Goal: Transaction & Acquisition: Purchase product/service

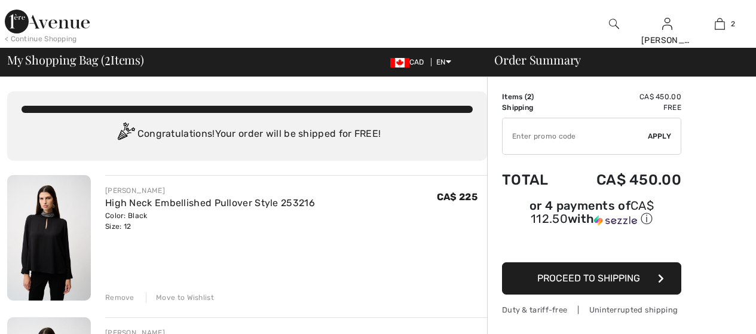
scroll to position [102, 0]
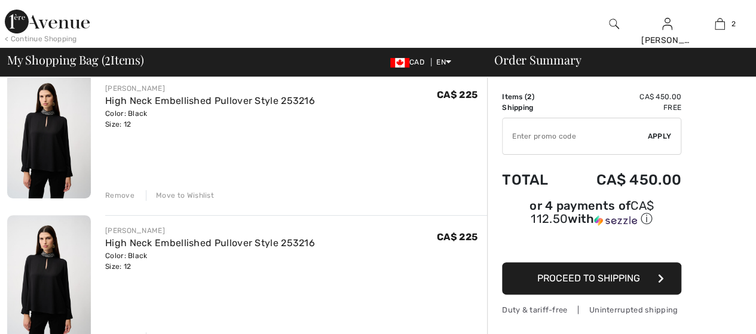
click at [114, 193] on div "Remove" at bounding box center [119, 195] width 29 height 11
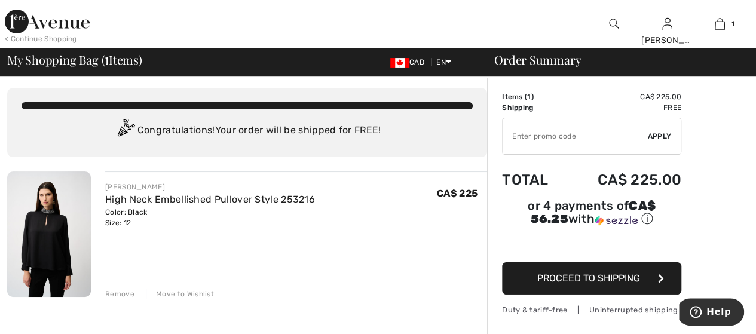
scroll to position [0, 0]
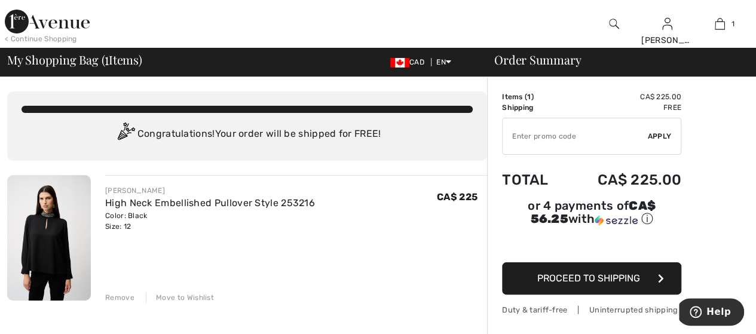
click at [607, 273] on span "Proceed to Shipping" at bounding box center [588, 278] width 103 height 11
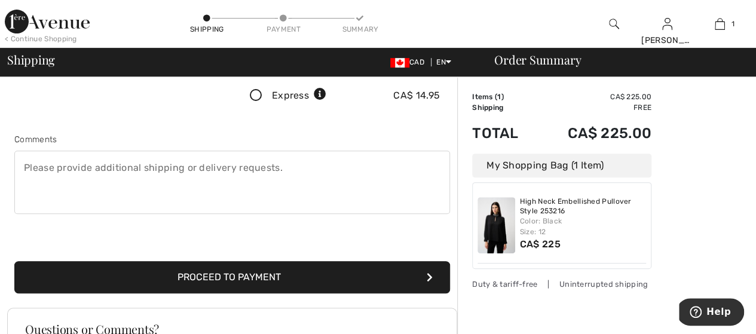
scroll to position [274, 0]
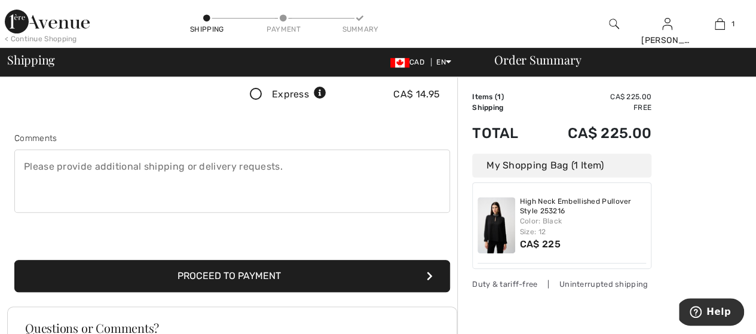
click at [265, 271] on button "Proceed to Payment" at bounding box center [232, 276] width 436 height 32
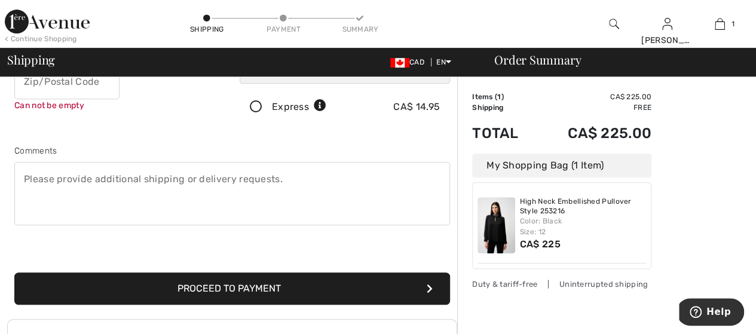
scroll to position [13, 0]
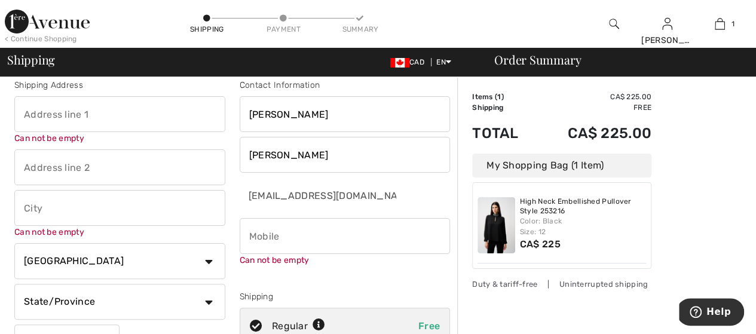
click at [270, 236] on input "phone" at bounding box center [345, 236] width 211 height 36
type input "5199811357"
type input "2254 Chandler"
type input "Windsor"
select select "ON"
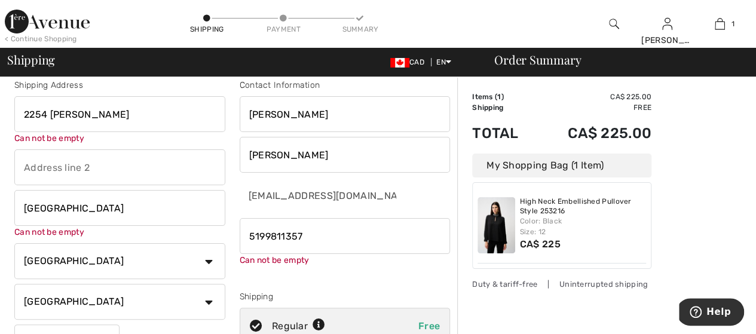
type input "N8W4A4"
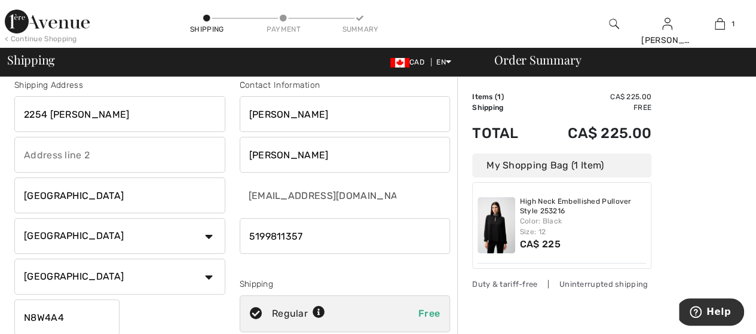
click at [108, 105] on input "2254 Chandler" at bounding box center [119, 114] width 211 height 36
type input "[STREET_ADDRESS]"
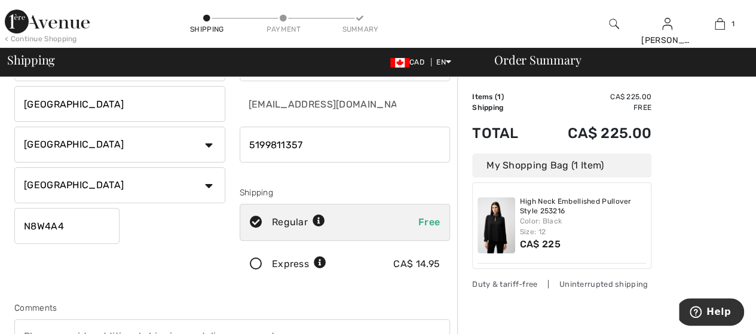
scroll to position [93, 0]
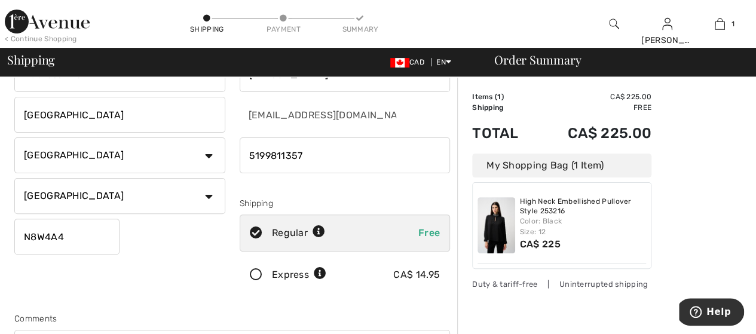
click at [78, 236] on input "N8W4A4" at bounding box center [66, 237] width 105 height 36
type input "N9E1S1"
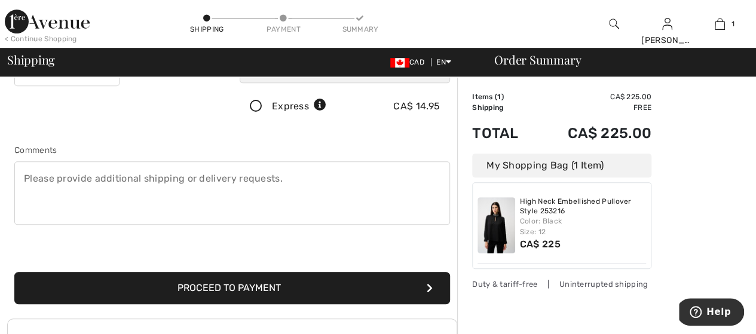
scroll to position [265, 0]
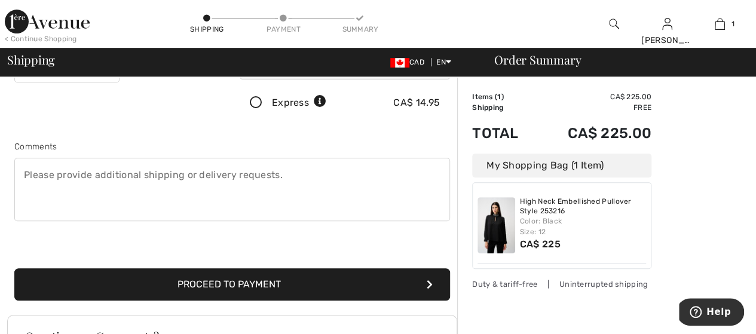
click at [256, 284] on button "Proceed to Payment" at bounding box center [232, 284] width 436 height 32
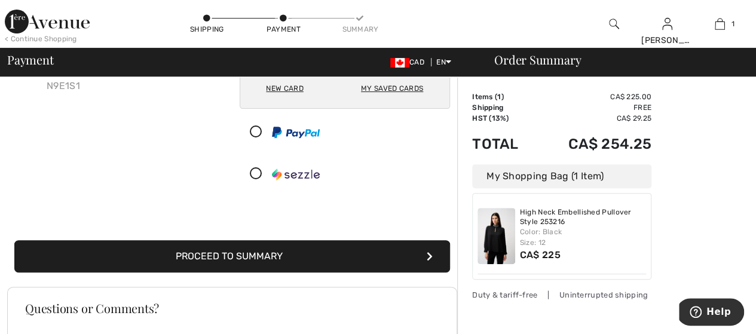
scroll to position [151, 0]
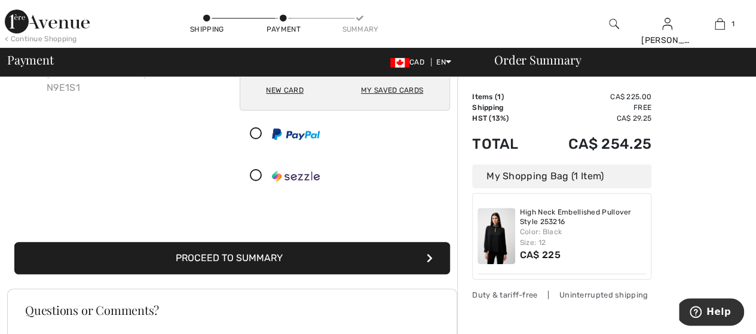
click at [318, 258] on button "Proceed to Summary" at bounding box center [232, 258] width 436 height 32
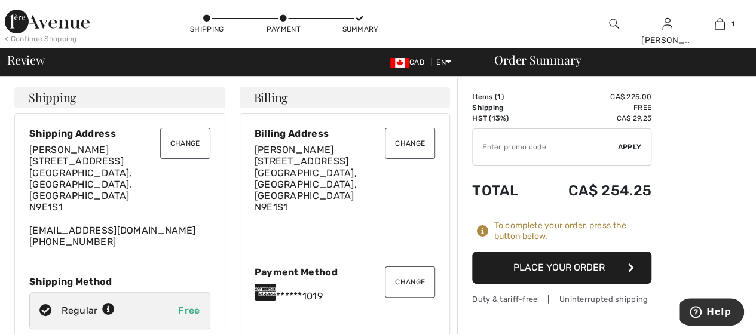
click at [553, 264] on button "Place Your Order" at bounding box center [561, 268] width 179 height 32
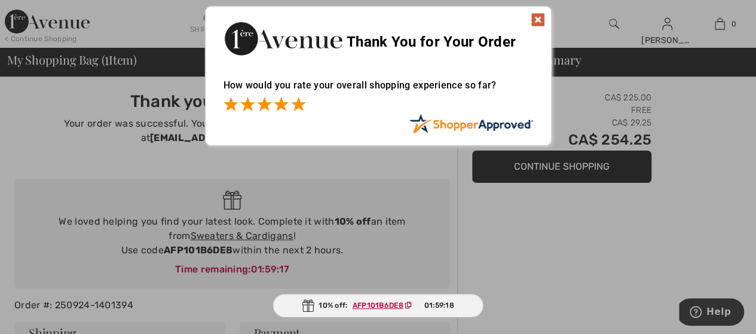
click at [298, 103] on span at bounding box center [298, 104] width 14 height 14
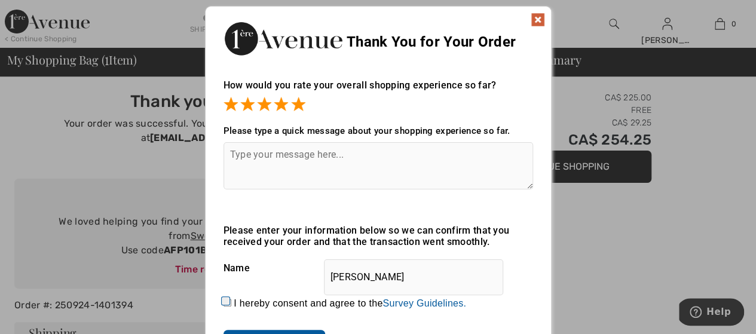
click at [540, 16] on img at bounding box center [538, 20] width 14 height 14
